Goal: Task Accomplishment & Management: Use online tool/utility

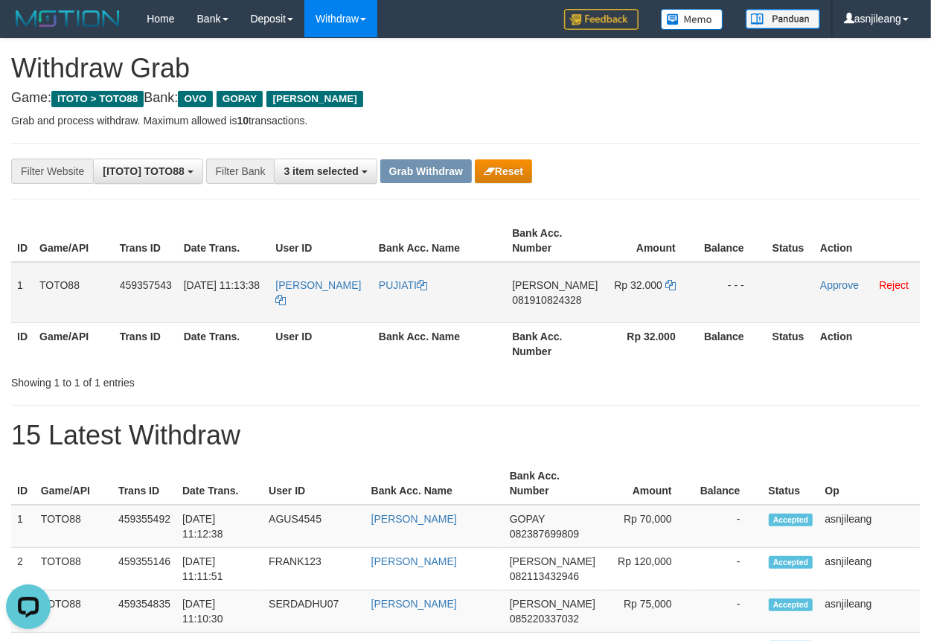
click at [545, 311] on td "[PERSON_NAME] 081910824328" at bounding box center [555, 292] width 98 height 61
click at [545, 311] on td "DANA 081910824328" at bounding box center [555, 292] width 98 height 61
copy span "081910824328"
click at [660, 289] on td "Rp 32.000" at bounding box center [651, 292] width 94 height 61
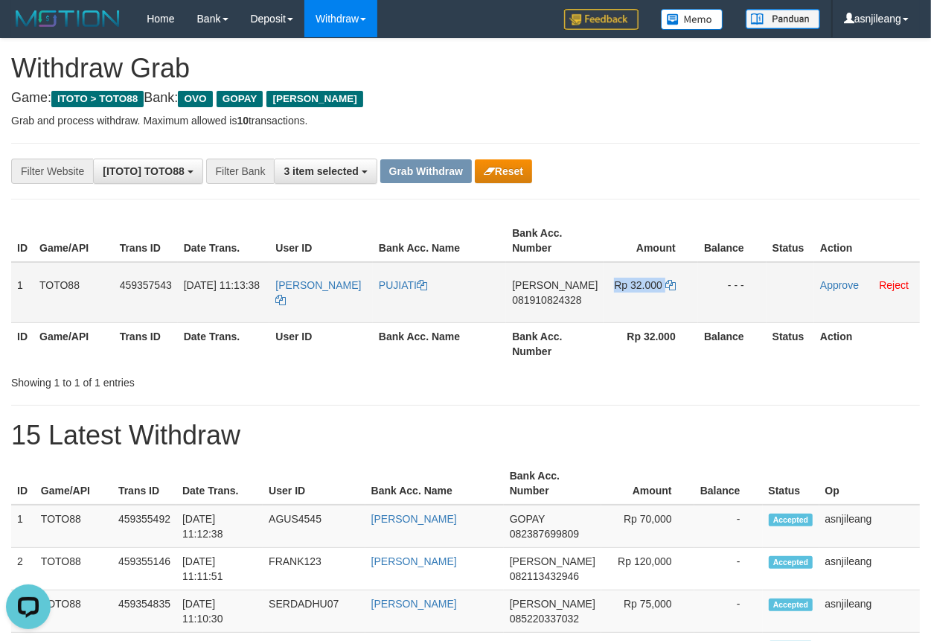
click at [660, 289] on td "Rp 32.000" at bounding box center [651, 292] width 94 height 61
click at [668, 286] on icon at bounding box center [670, 285] width 10 height 10
copy td "000"
click at [668, 286] on icon at bounding box center [670, 285] width 10 height 10
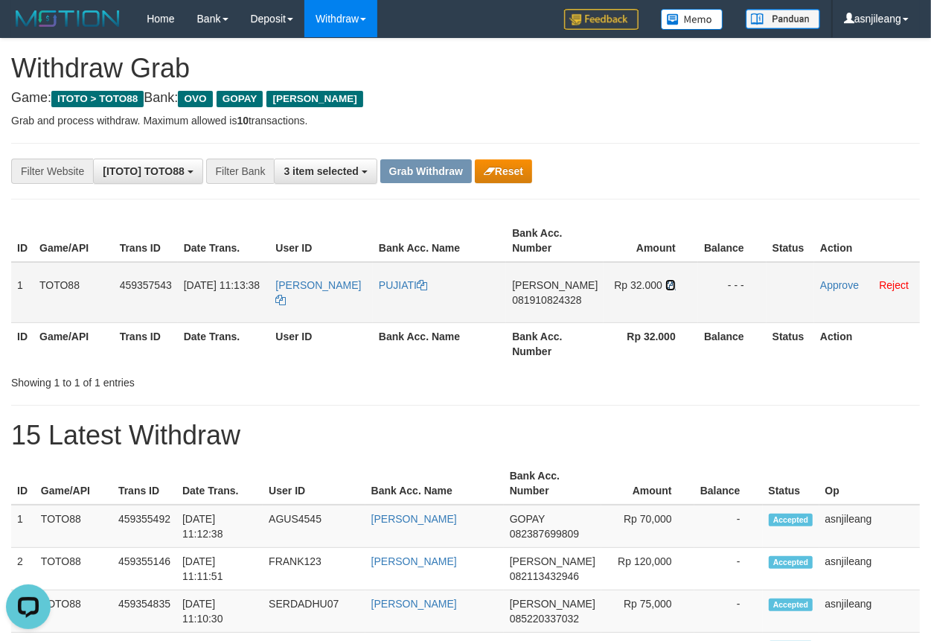
click at [668, 284] on icon at bounding box center [670, 285] width 10 height 10
click at [842, 282] on link "Approve" at bounding box center [839, 285] width 39 height 12
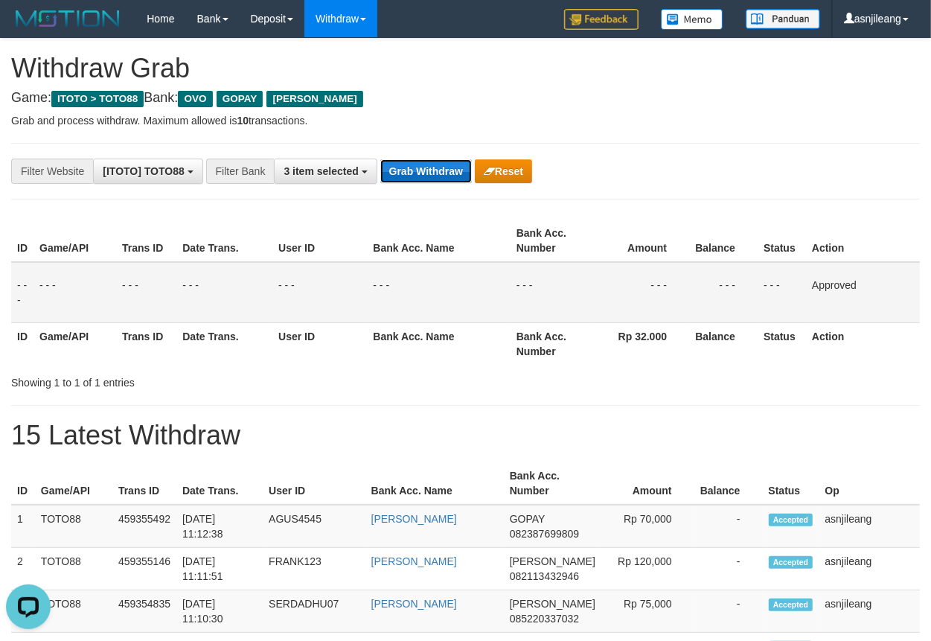
click at [424, 175] on button "Grab Withdraw" at bounding box center [426, 171] width 92 height 24
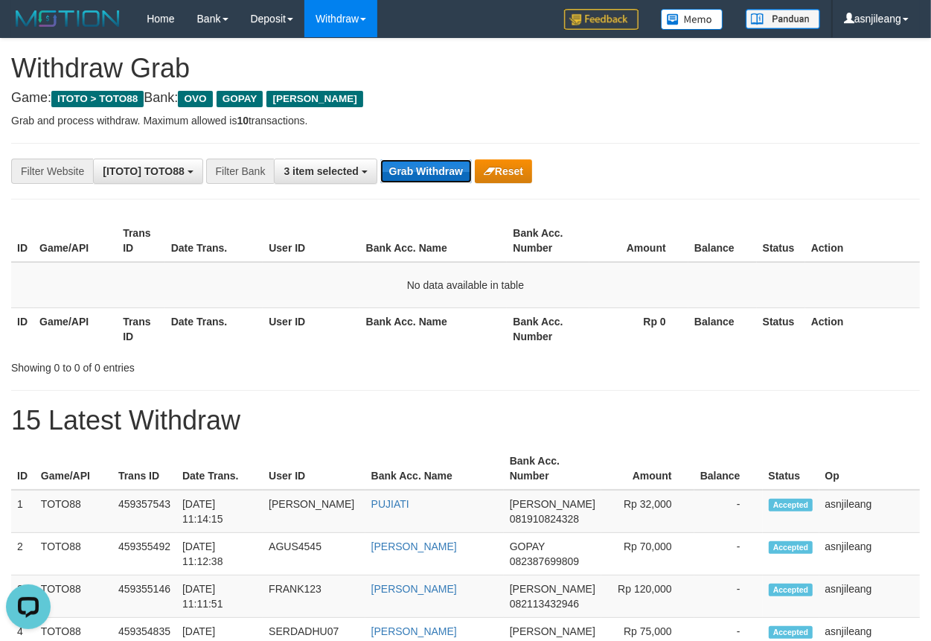
click at [441, 167] on button "Grab Withdraw" at bounding box center [426, 171] width 92 height 24
